Goal: Information Seeking & Learning: Learn about a topic

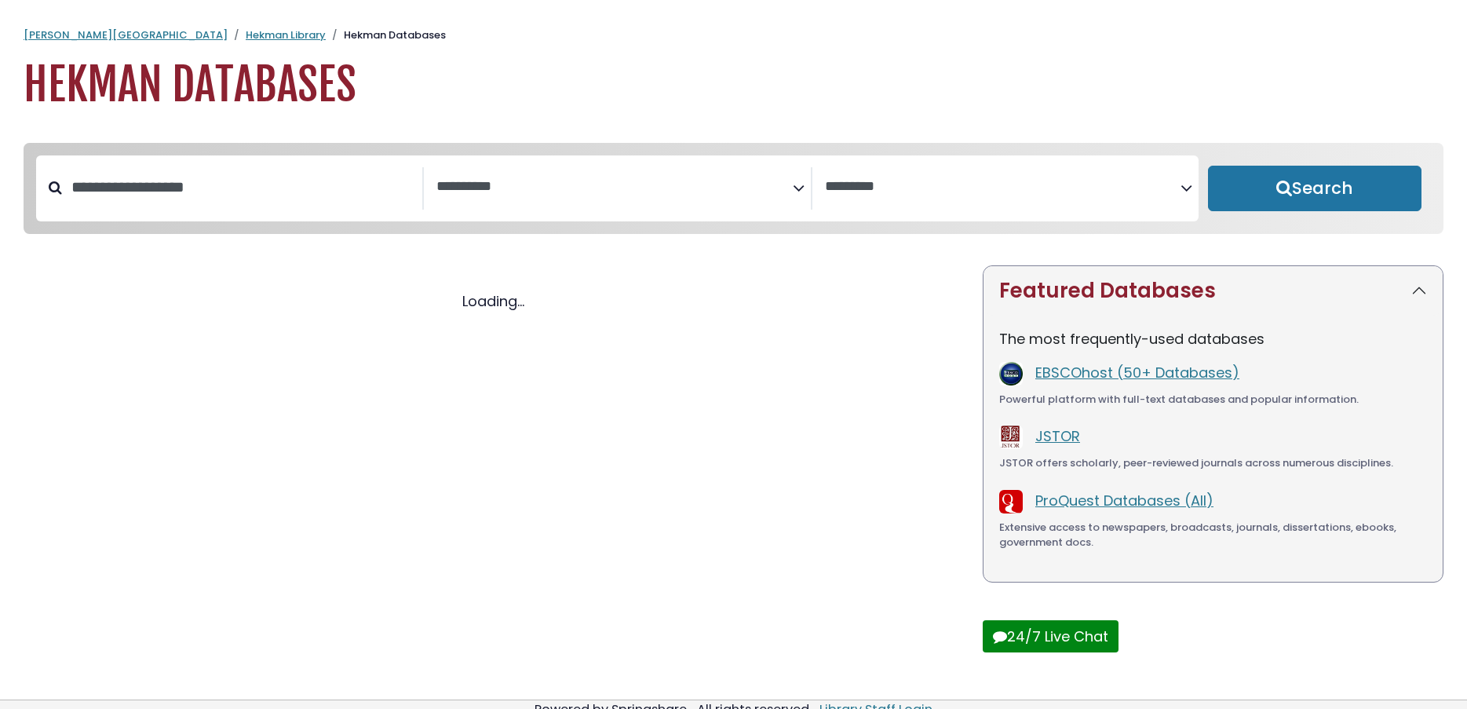
select select "Database Subject Filter"
select select "Database Vendors Filter"
select select "Database Subject Filter"
select select "Database Vendors Filter"
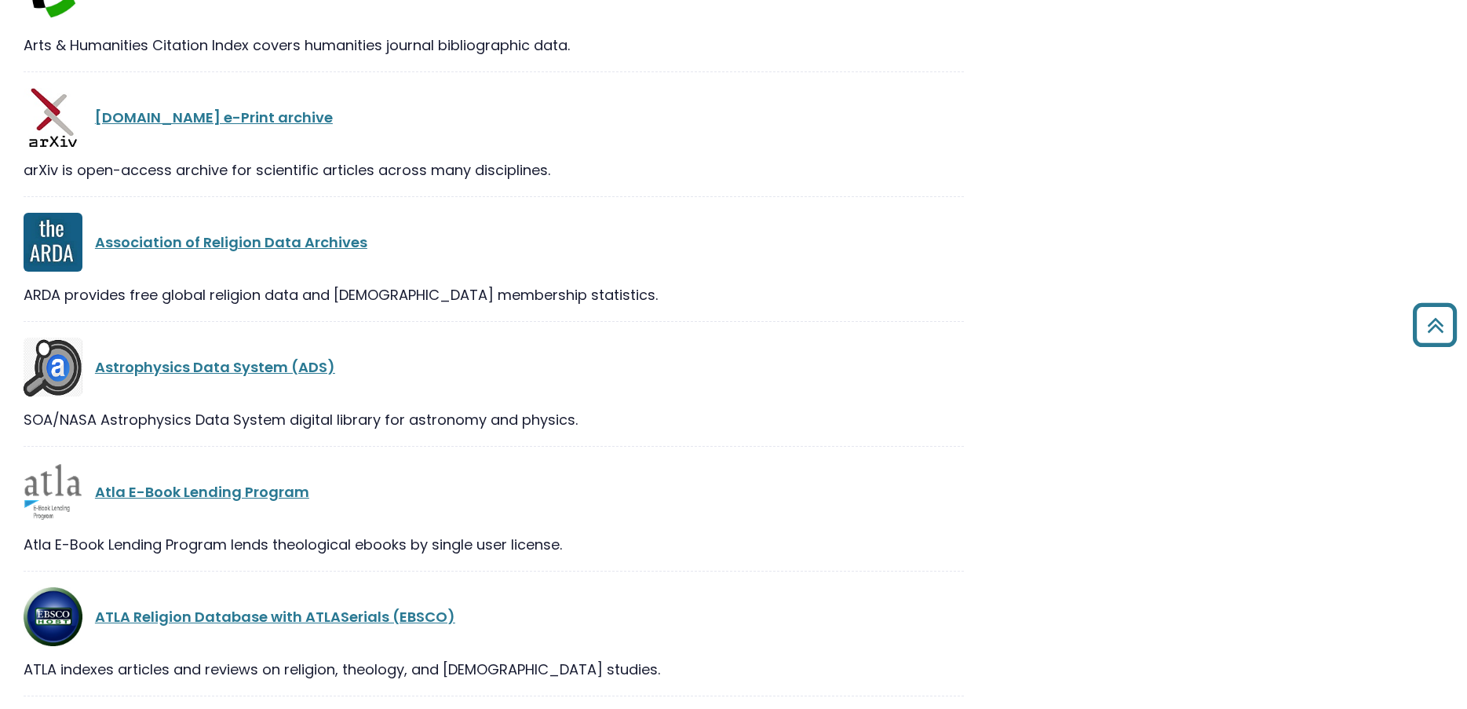
scroll to position [4082, 0]
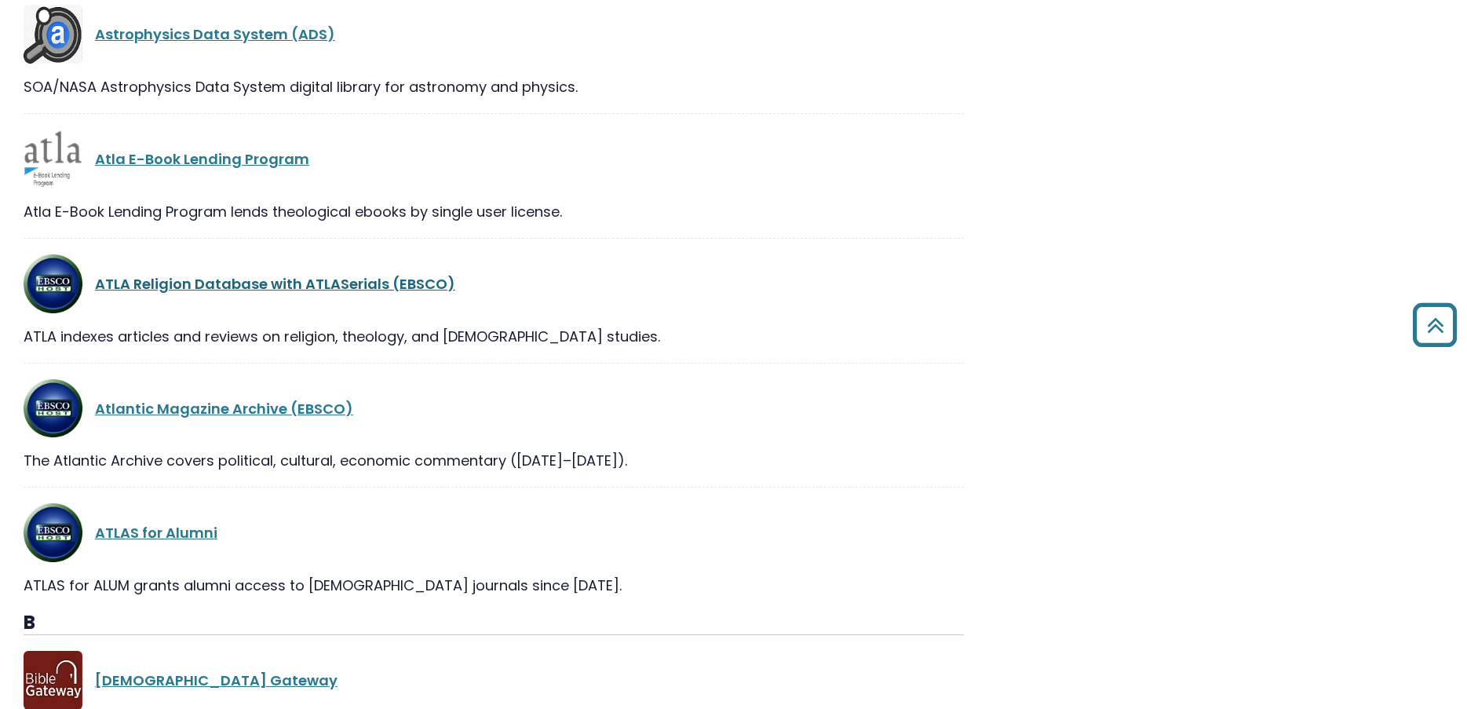
click at [360, 285] on link "ATLA Religion Database with ATLASerials (EBSCO)" at bounding box center [275, 284] width 360 height 20
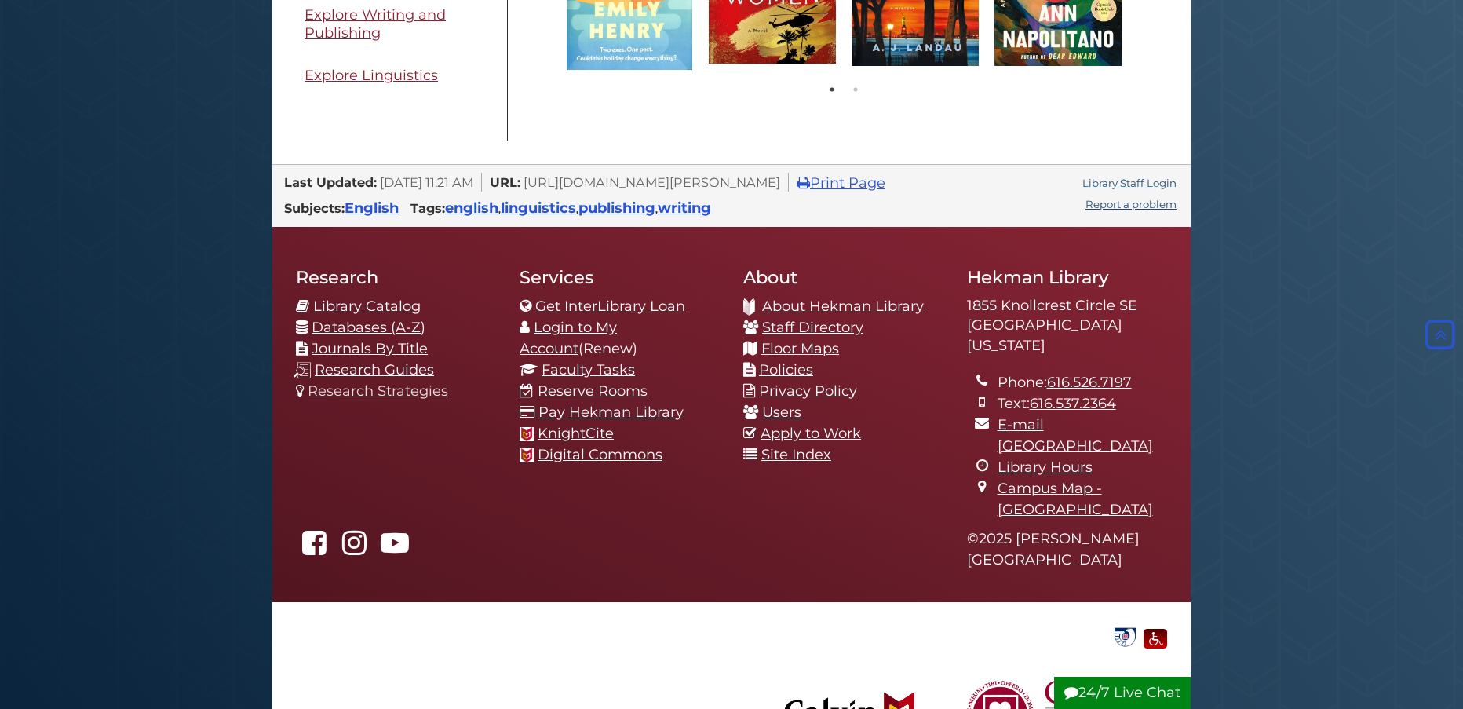
scroll to position [1256, 0]
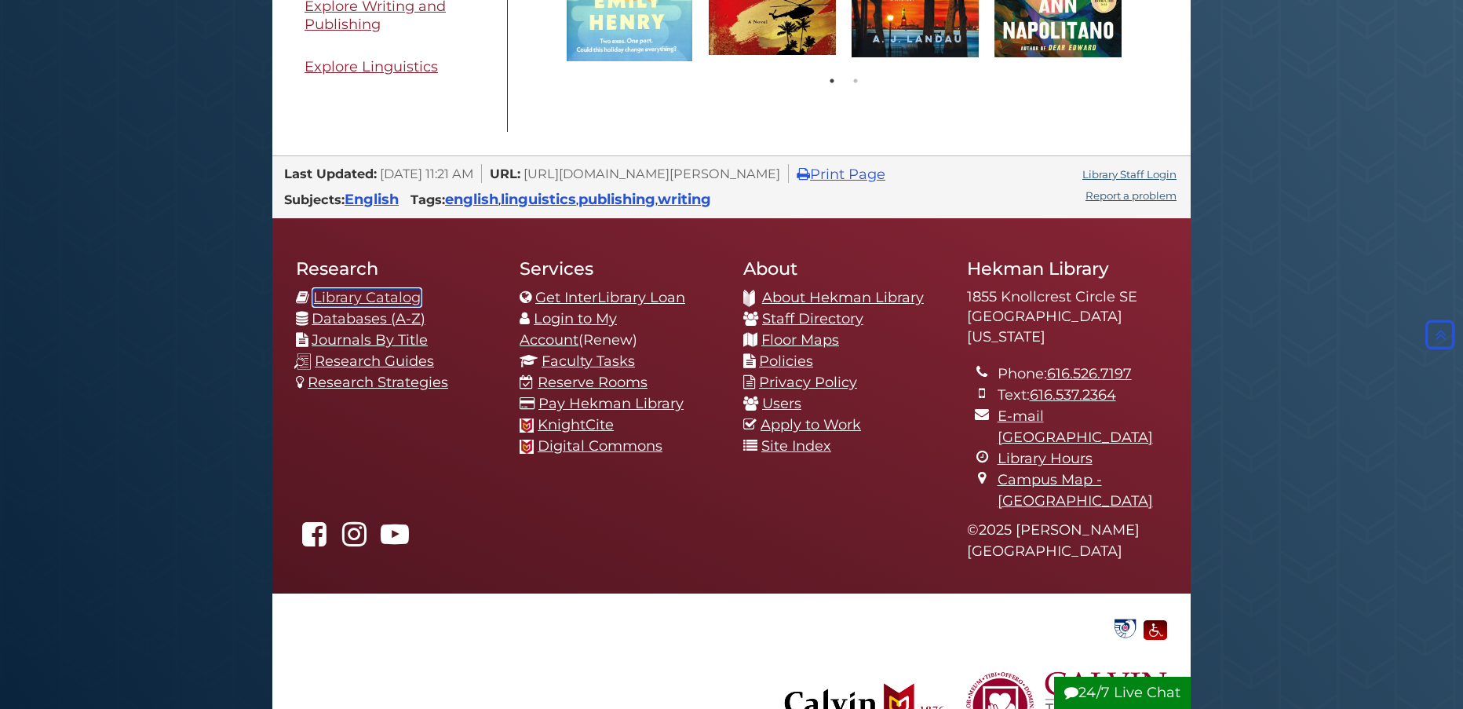
click at [379, 297] on link "Library Catalog" at bounding box center [367, 297] width 108 height 17
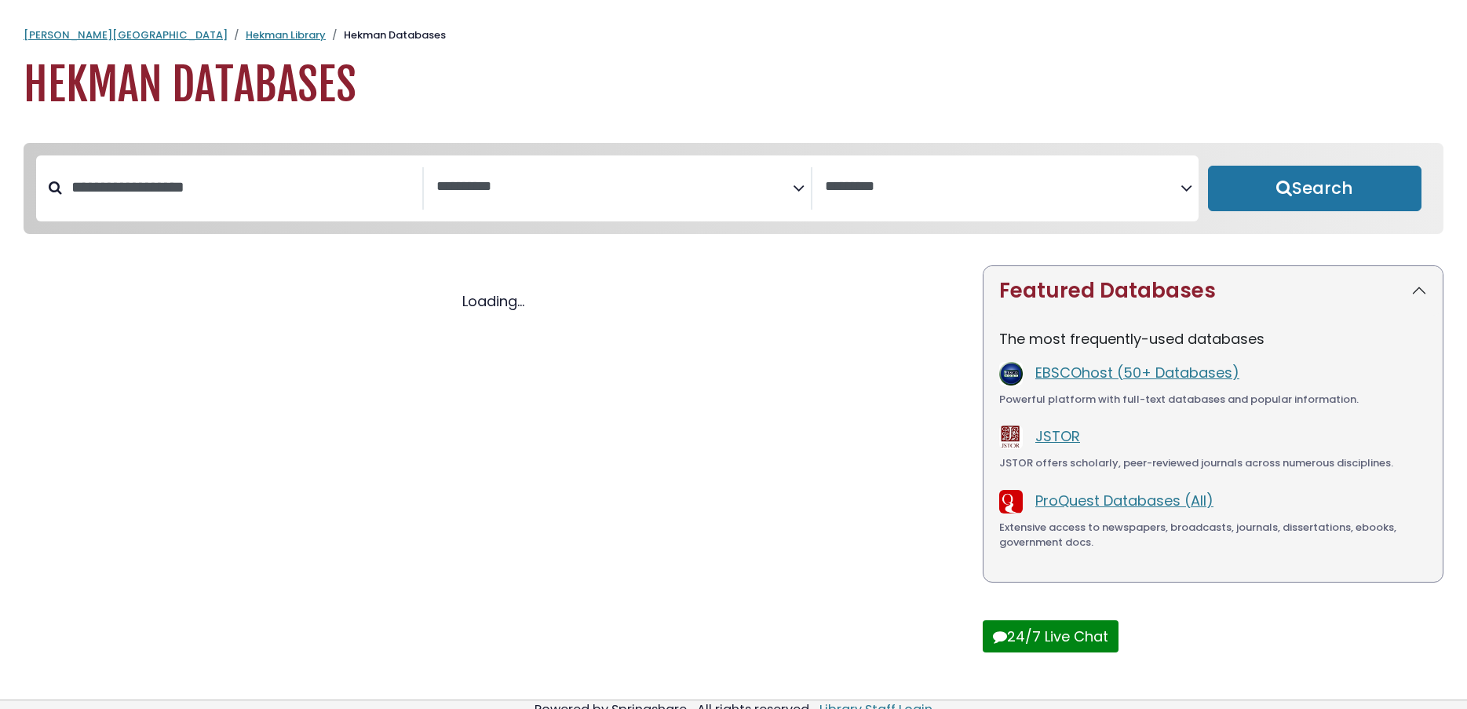
select select "Database Subject Filter"
select select "Database Vendors Filter"
select select "Database Subject Filter"
select select "Database Vendors Filter"
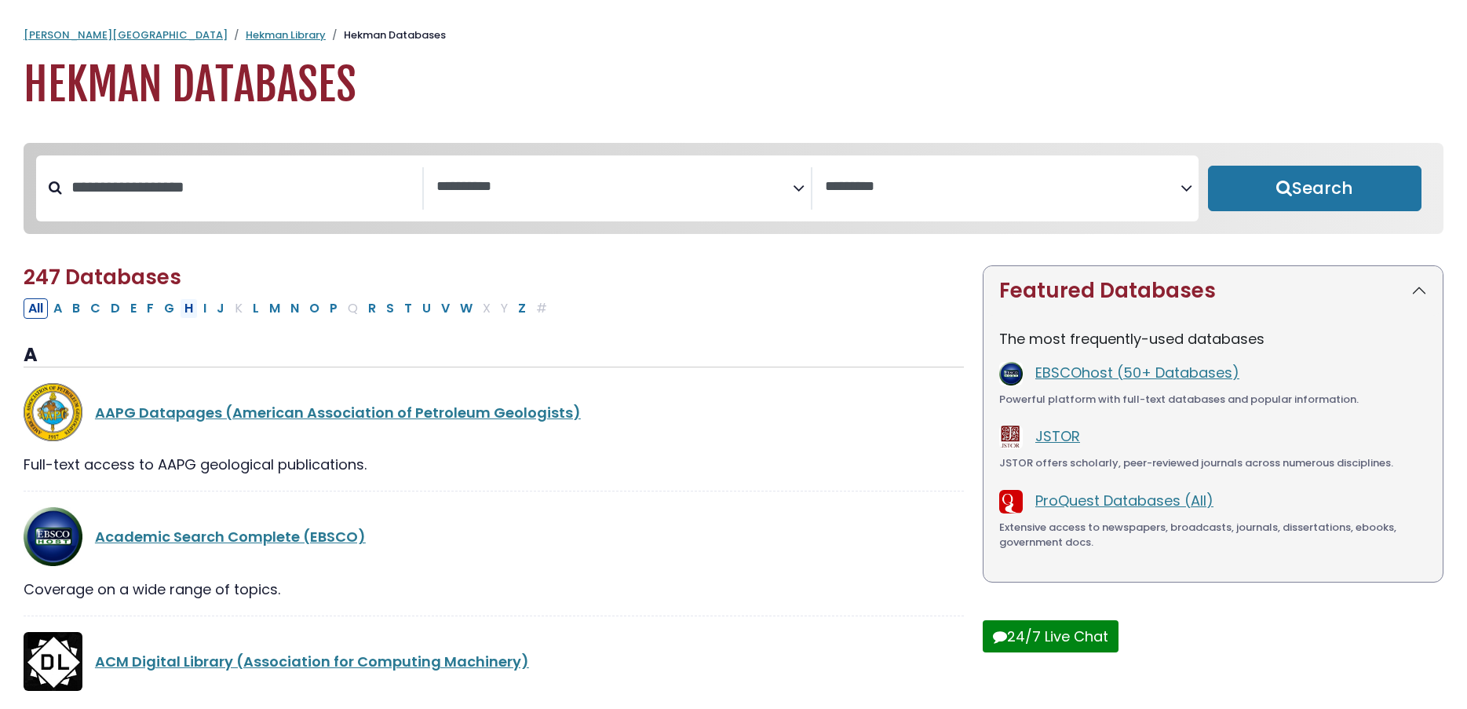
click at [192, 313] on button "H" at bounding box center [189, 308] width 18 height 20
select select "Database Subject Filter"
select select "Database Vendors Filter"
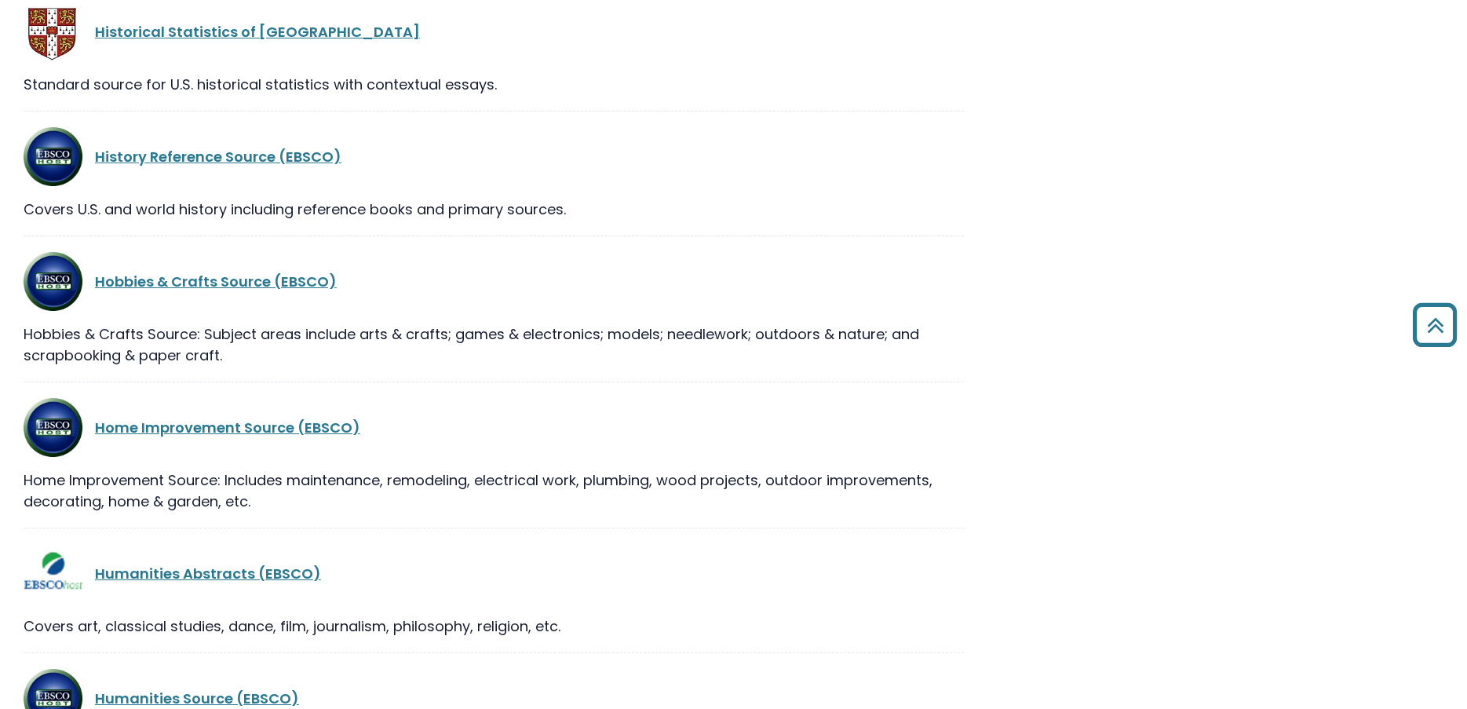
scroll to position [1335, 0]
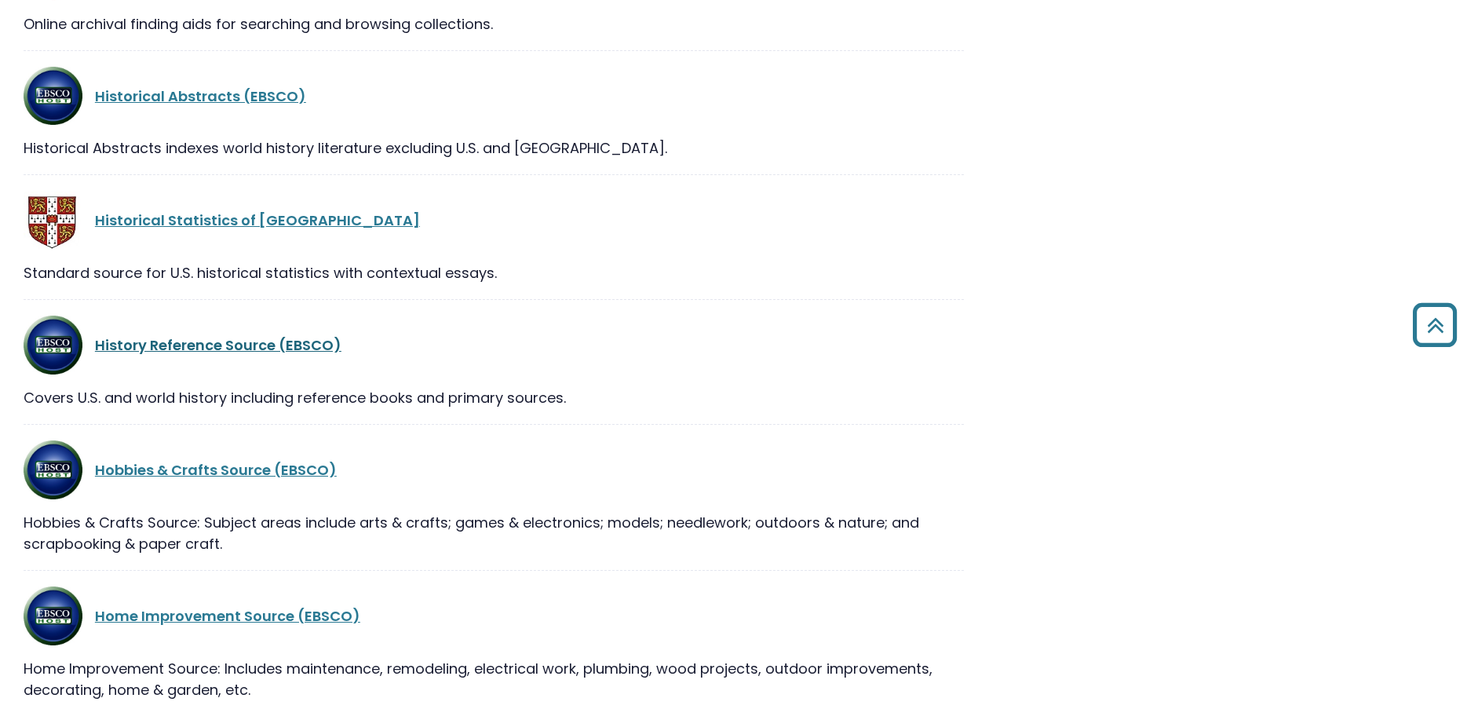
click at [227, 335] on link "History Reference Source (EBSCO)" at bounding box center [218, 345] width 246 height 20
